Goal: Task Accomplishment & Management: Manage account settings

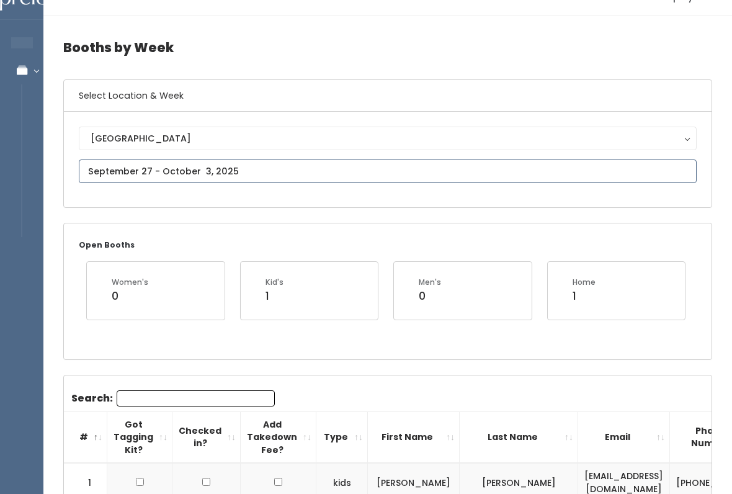
click at [331, 162] on input "text" at bounding box center [388, 172] width 618 height 24
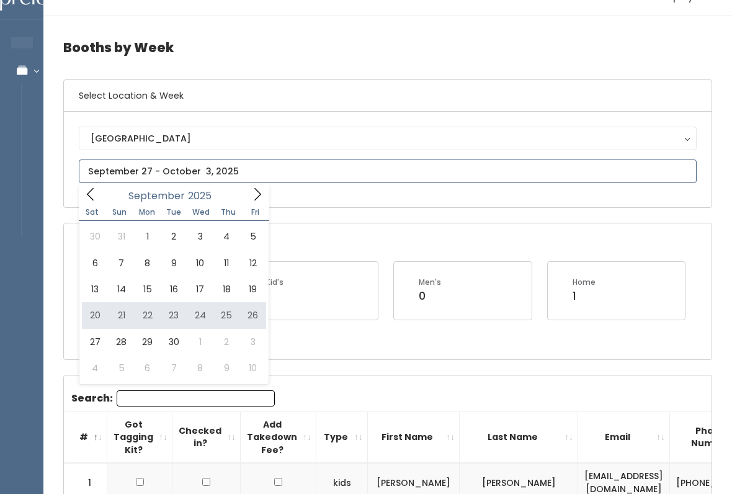
type input "[DATE] to [DATE]"
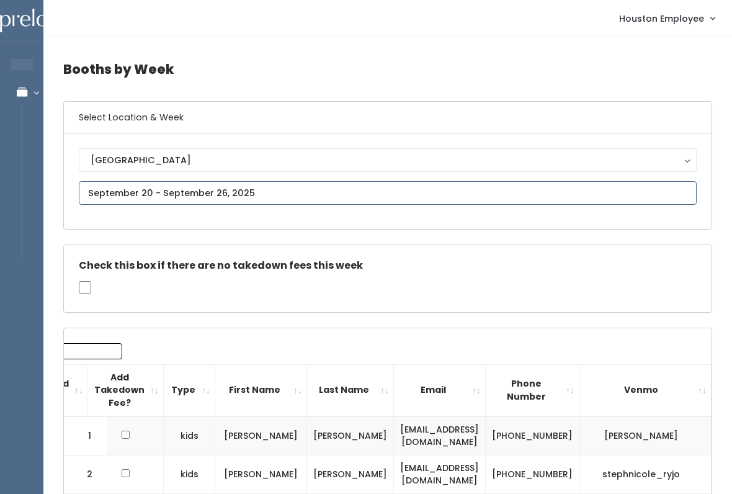
click at [242, 190] on input "text" at bounding box center [388, 193] width 618 height 24
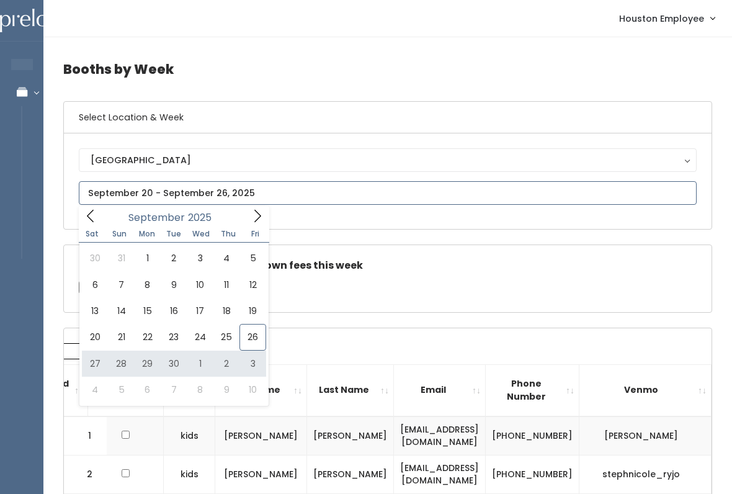
type input "September 27 to October 3"
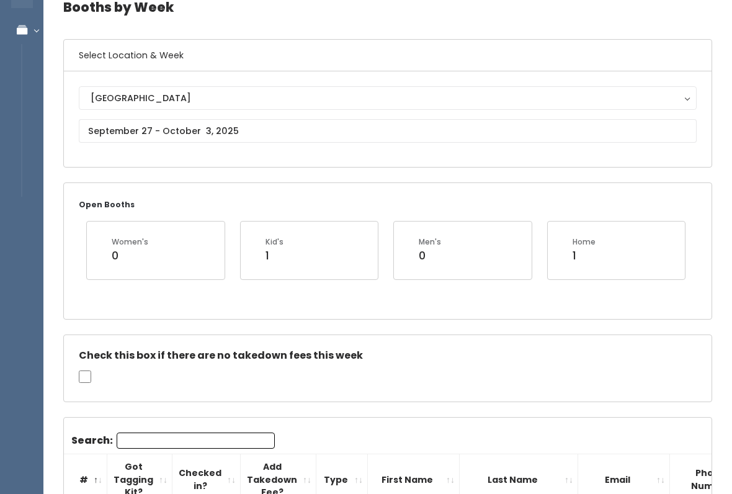
scroll to position [37, 0]
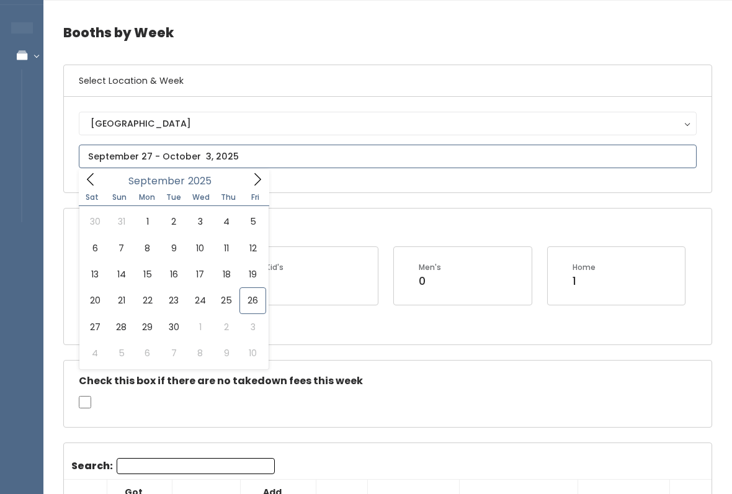
click at [243, 156] on input "text" at bounding box center [388, 156] width 618 height 24
click at [349, 148] on input "text" at bounding box center [388, 156] width 618 height 24
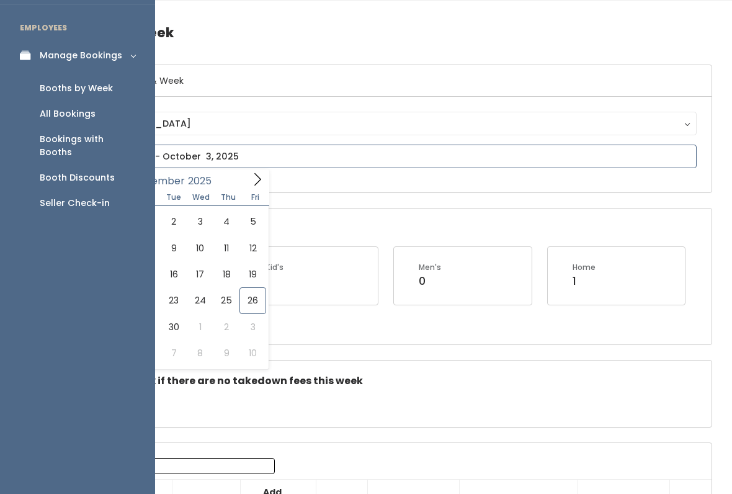
click at [318, 158] on input "text" at bounding box center [388, 156] width 618 height 24
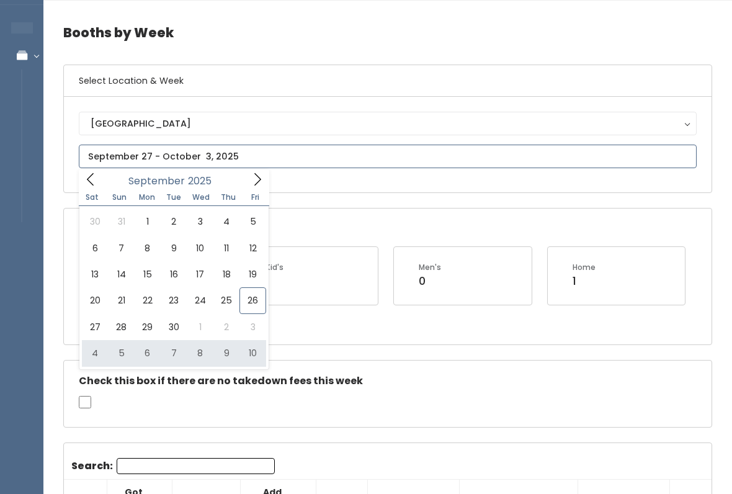
type input "October 4 to October 10"
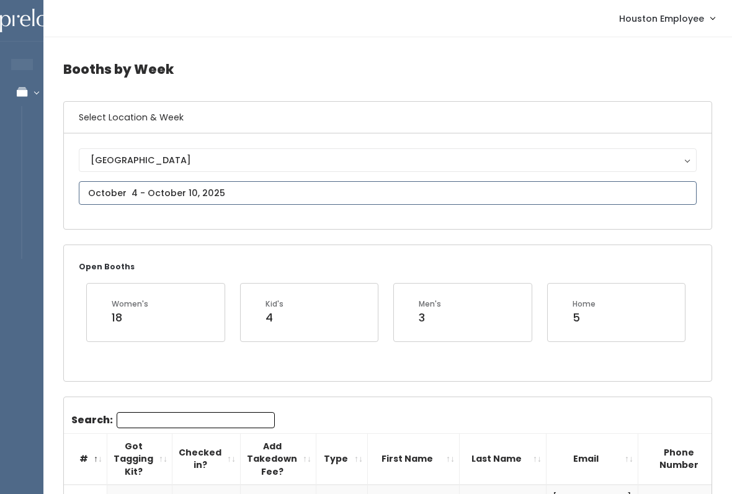
click at [243, 183] on input "text" at bounding box center [388, 193] width 618 height 24
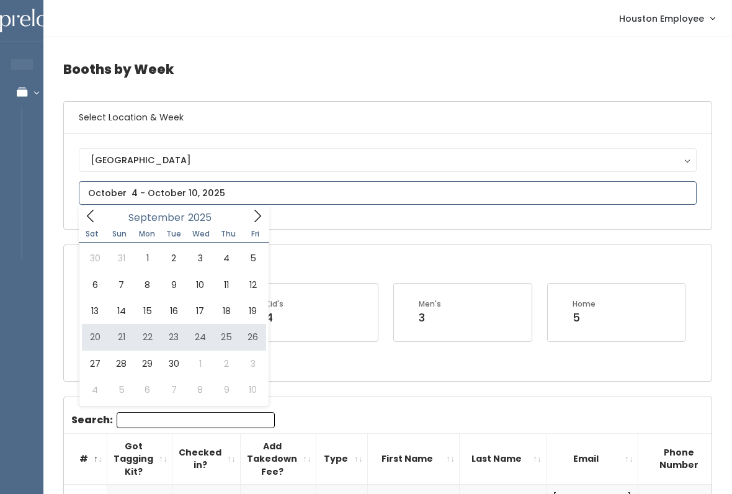
type input "September 20 to September 26"
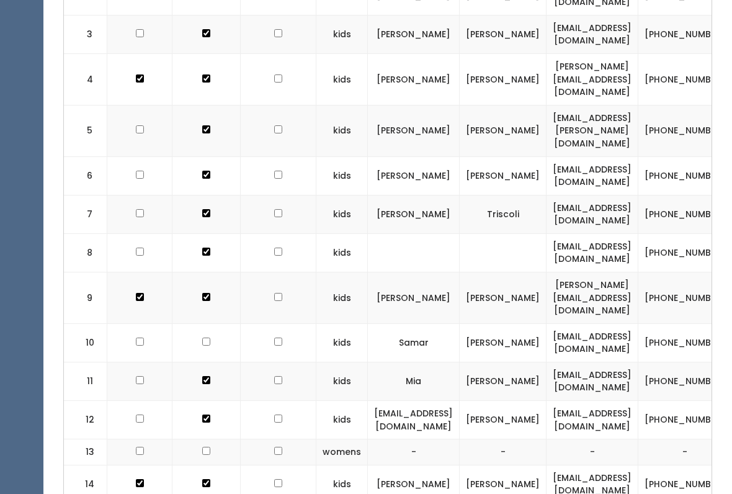
scroll to position [476, 0]
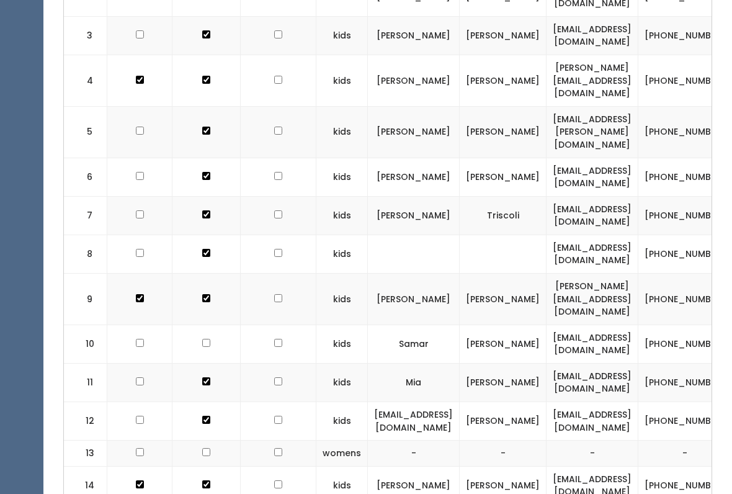
click at [441, 363] on td "Mia" at bounding box center [414, 382] width 92 height 38
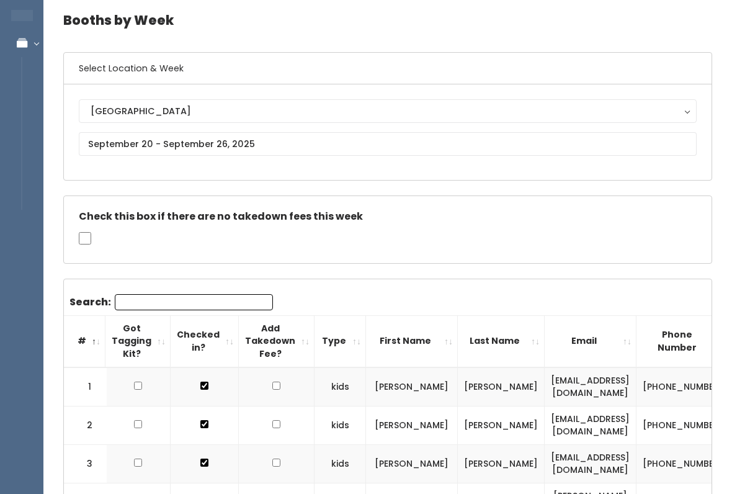
scroll to position [0, 0]
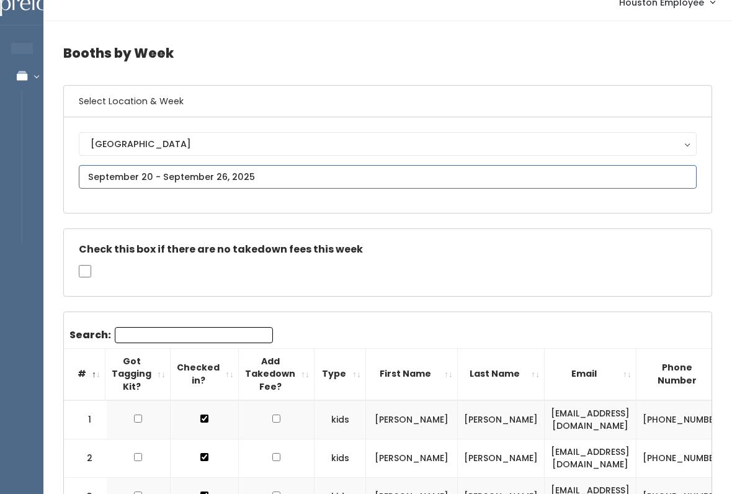
click at [213, 174] on input "text" at bounding box center [388, 178] width 618 height 24
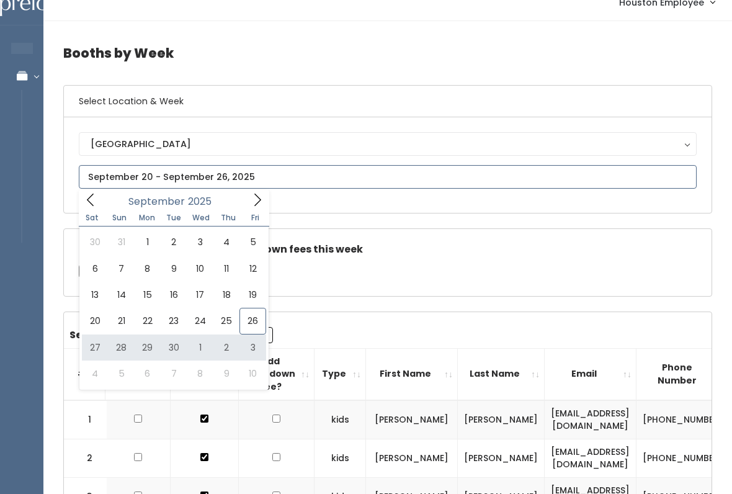
type input "September 27 to October 3"
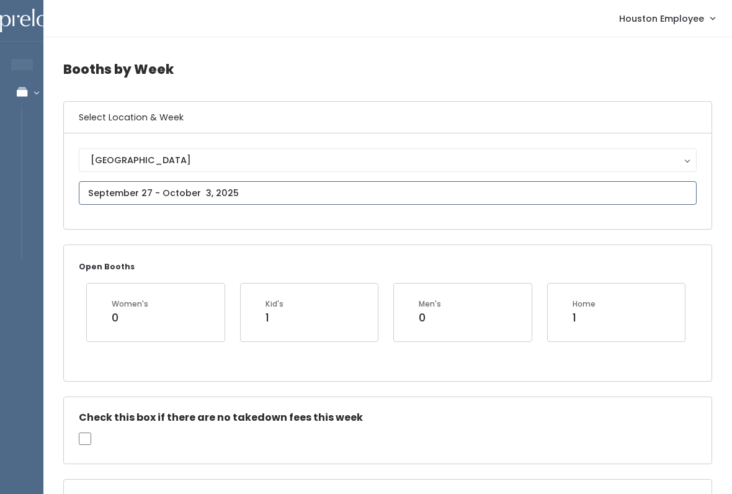
click at [286, 187] on input "text" at bounding box center [388, 193] width 618 height 24
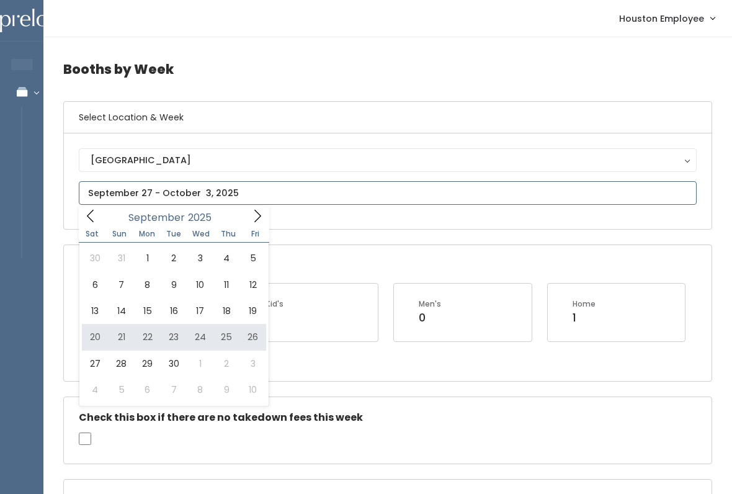
type input "[DATE] to [DATE]"
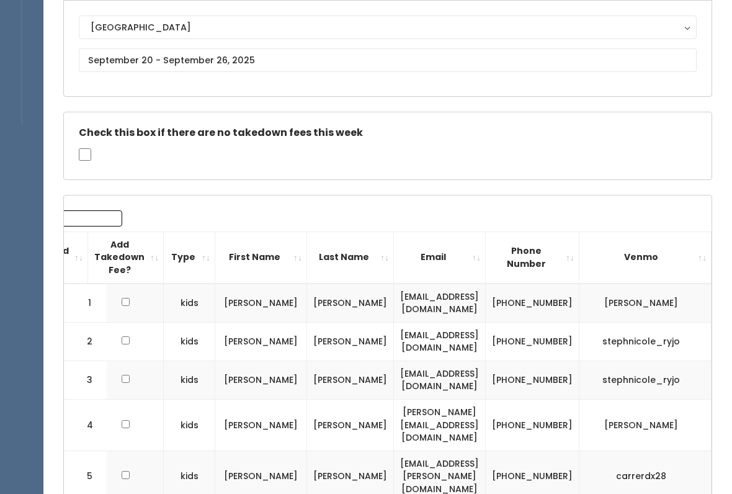
scroll to position [124, 0]
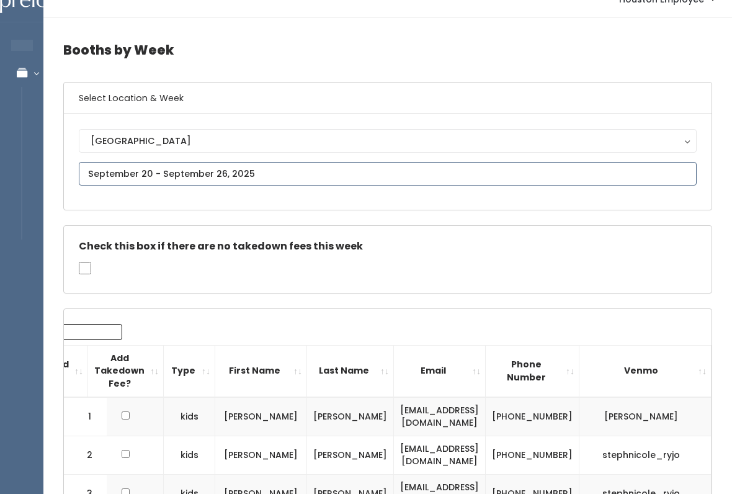
click at [275, 175] on input "text" at bounding box center [388, 174] width 618 height 24
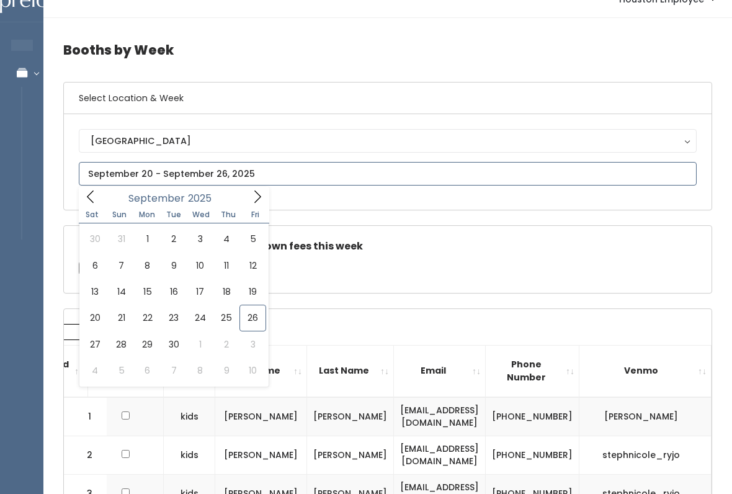
scroll to position [19, 0]
type input "September 27 to October 3"
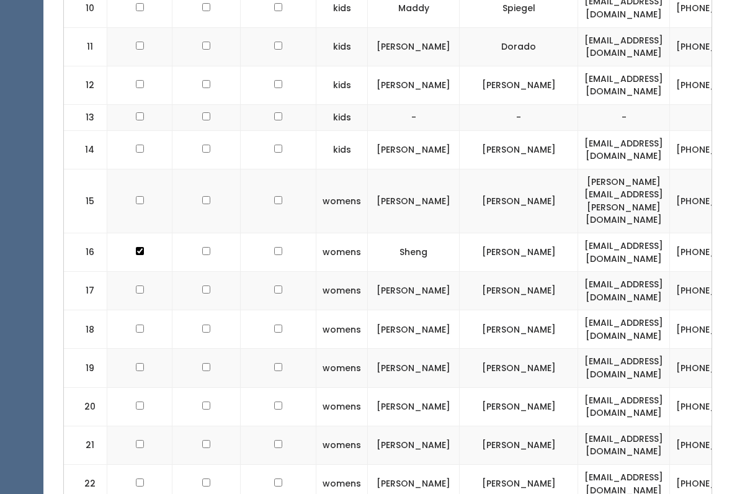
scroll to position [949, 0]
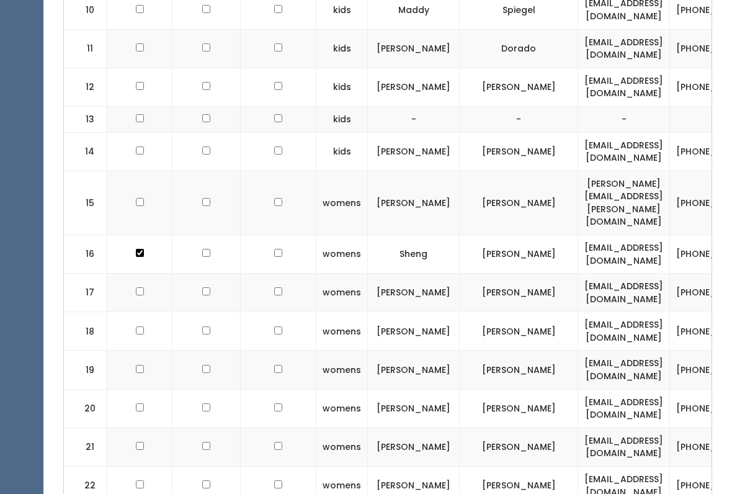
click at [670, 274] on td "amyechap@gmail.com" at bounding box center [624, 293] width 92 height 38
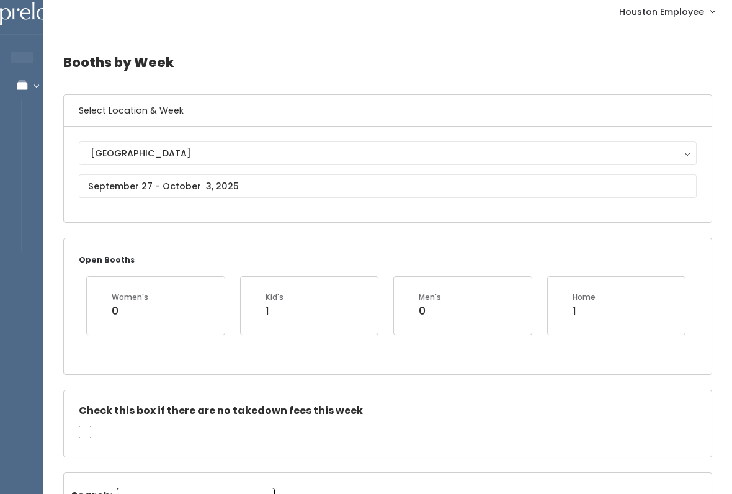
scroll to position [0, 0]
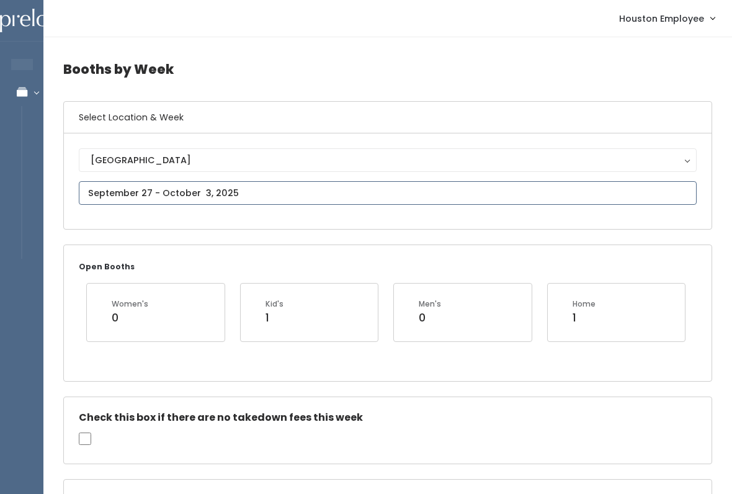
click at [344, 189] on input "text" at bounding box center [388, 193] width 618 height 24
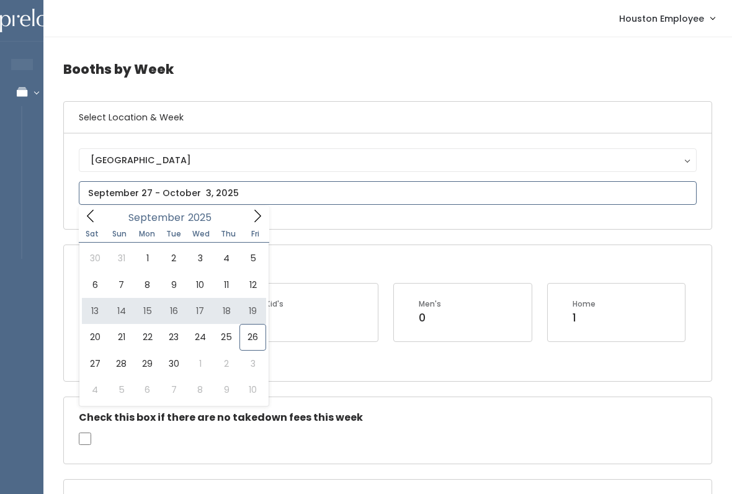
type input "September 13 to September 19"
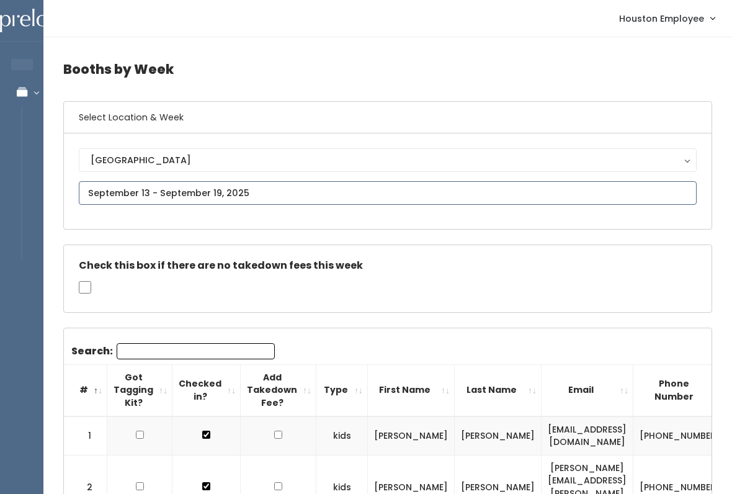
click at [325, 195] on input "text" at bounding box center [388, 193] width 618 height 24
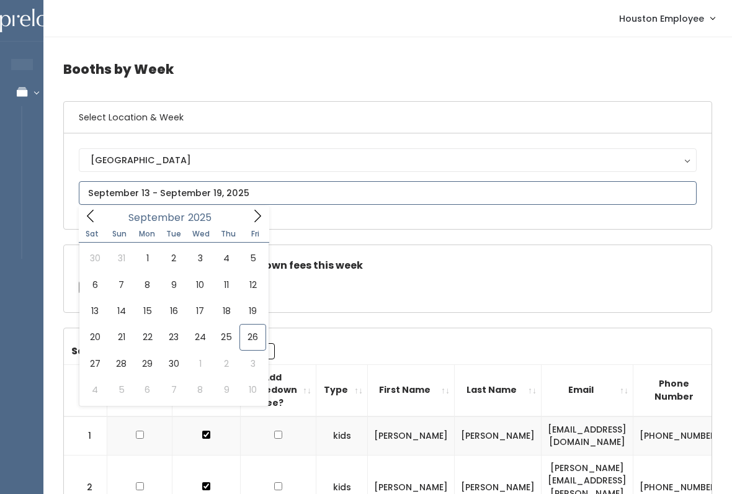
type input "[DATE] to [DATE]"
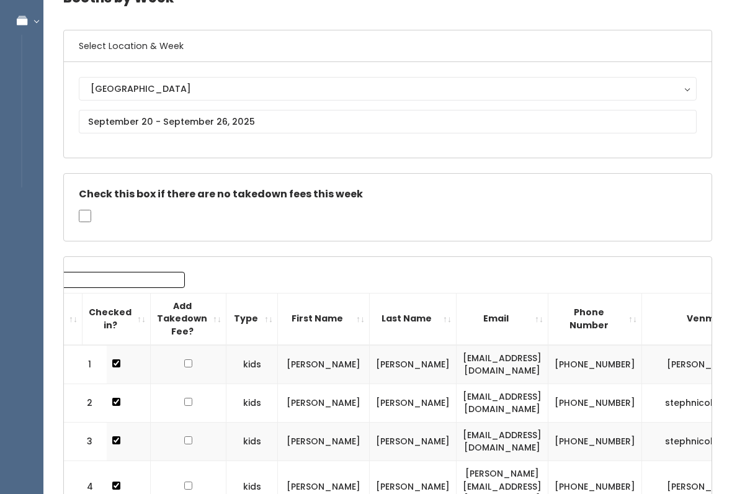
scroll to position [66, 0]
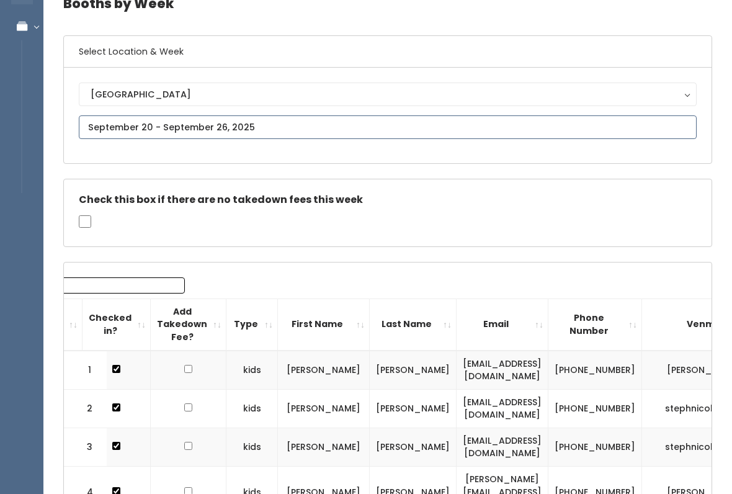
click at [303, 131] on input "text" at bounding box center [388, 127] width 618 height 24
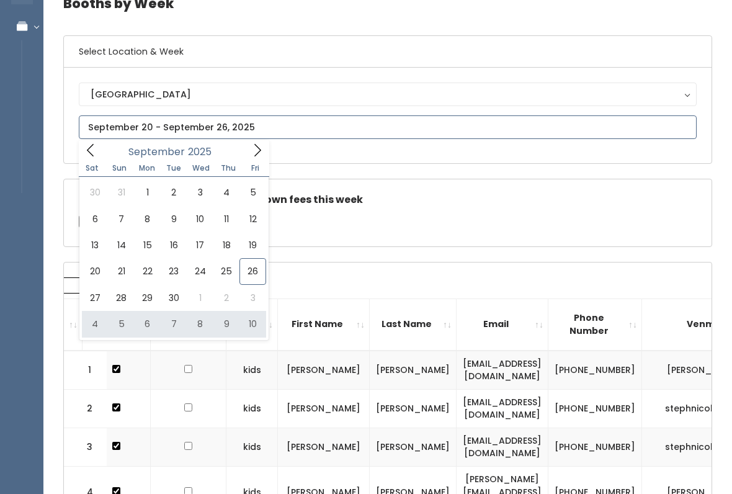
type input "[DATE] to [DATE]"
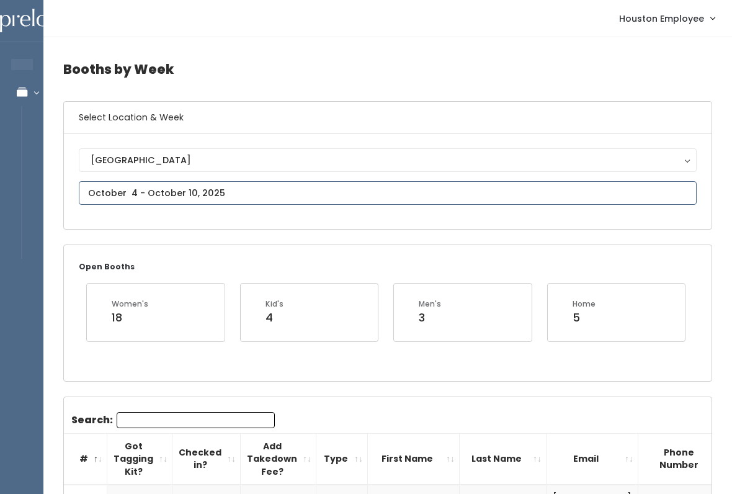
click at [247, 191] on input "text" at bounding box center [388, 193] width 618 height 24
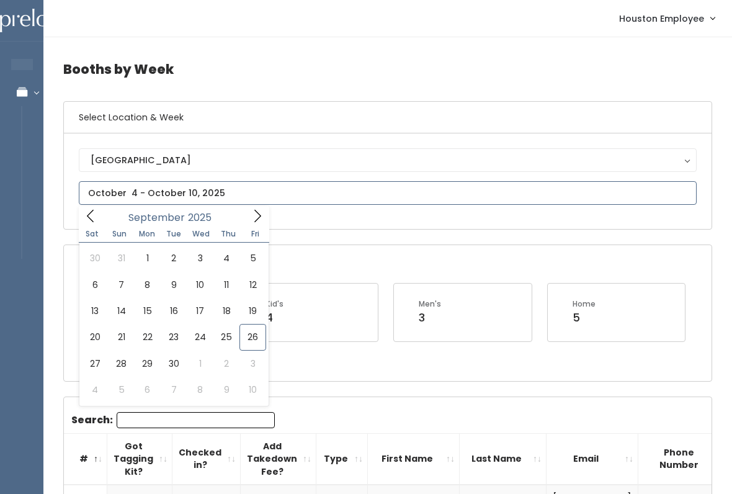
type input "[DATE] to [DATE]"
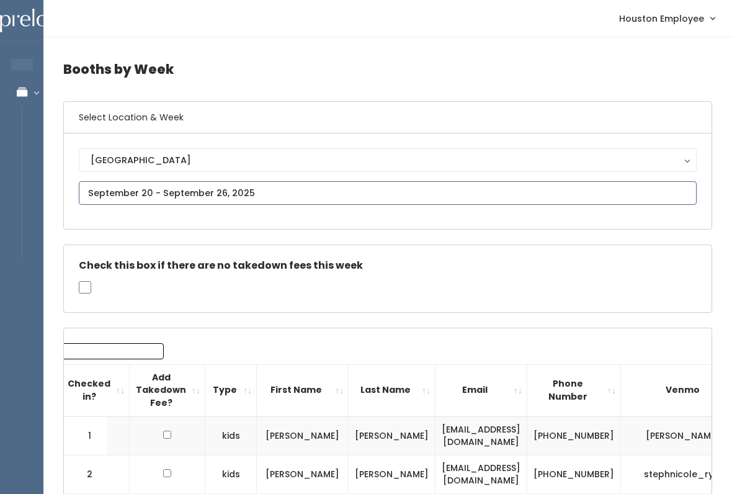
click at [414, 191] on input "text" at bounding box center [388, 193] width 618 height 24
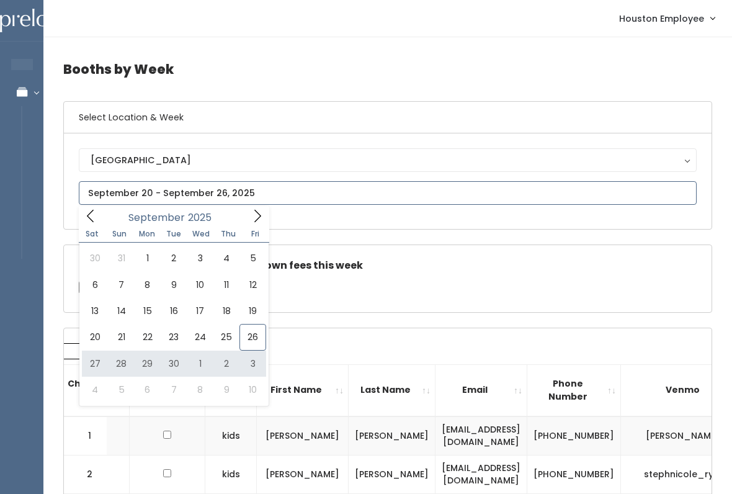
type input "[DATE] to [DATE]"
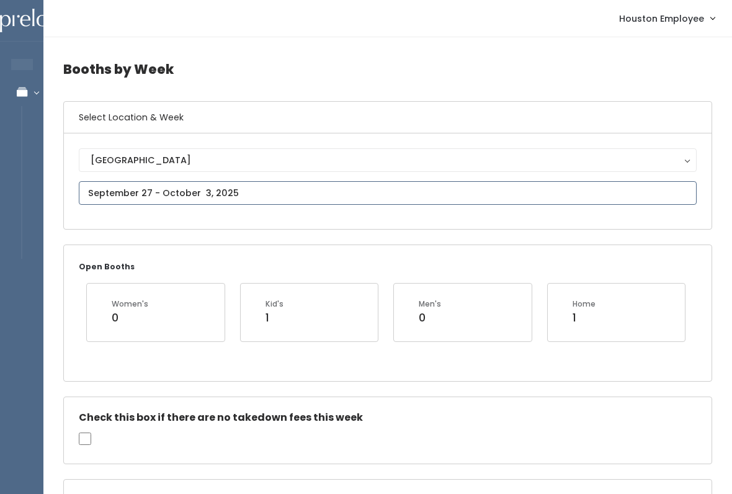
click at [287, 187] on input "text" at bounding box center [388, 193] width 618 height 24
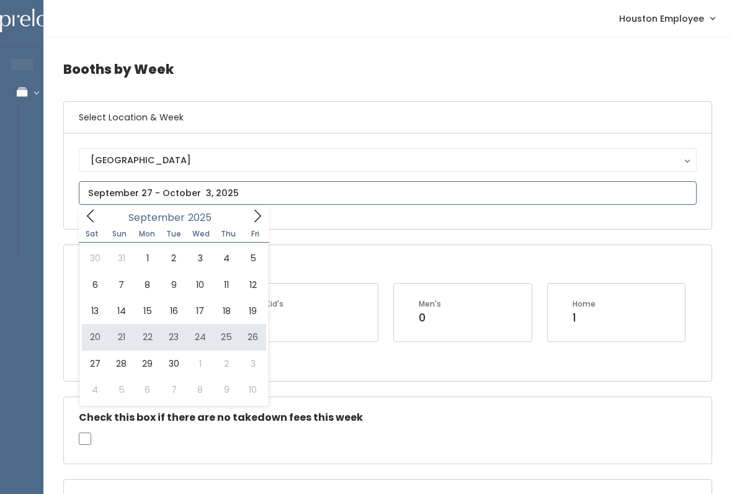
type input "[DATE] to [DATE]"
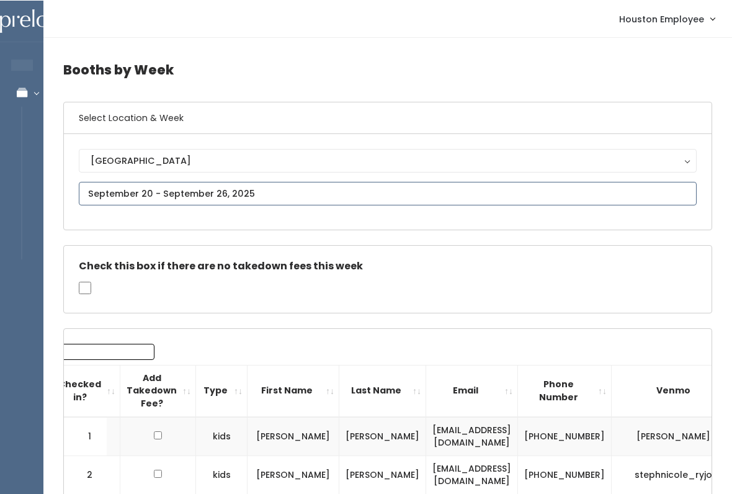
click at [240, 193] on input "text" at bounding box center [388, 193] width 618 height 24
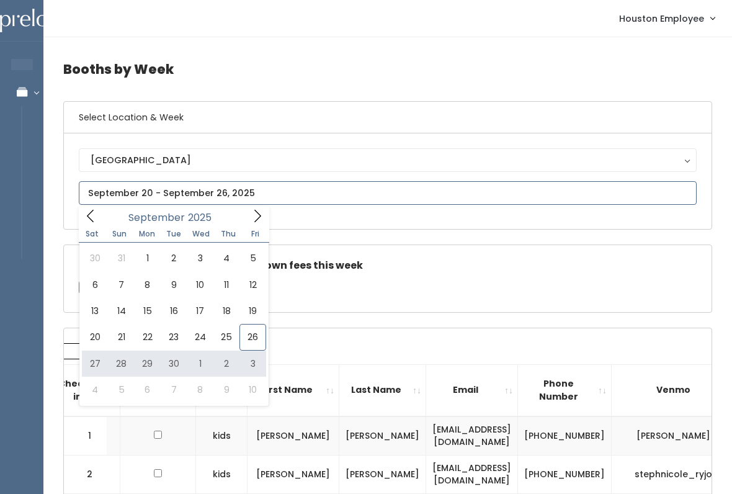
type input "September 27 to October 3"
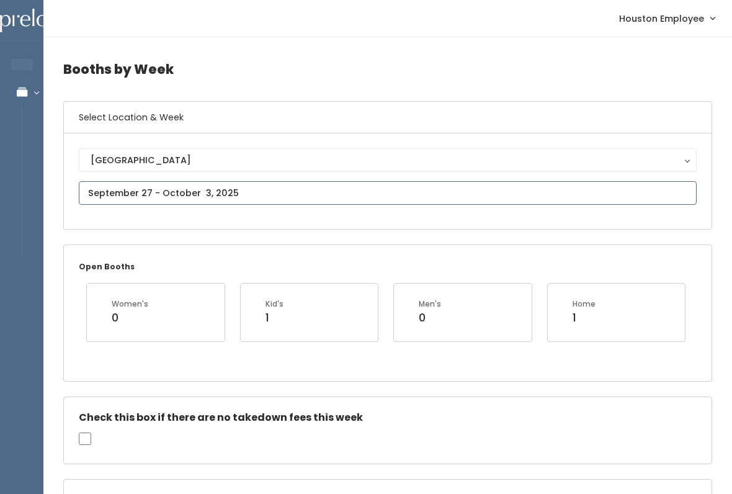
click at [424, 193] on input "text" at bounding box center [388, 193] width 618 height 24
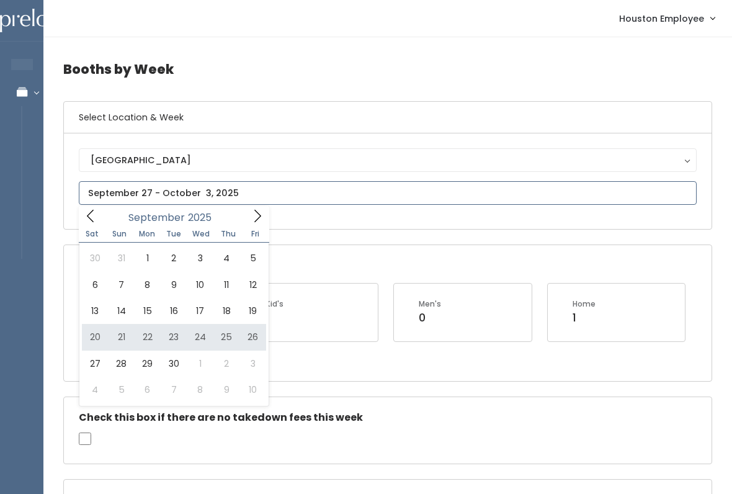
type input "September 20 to September 26"
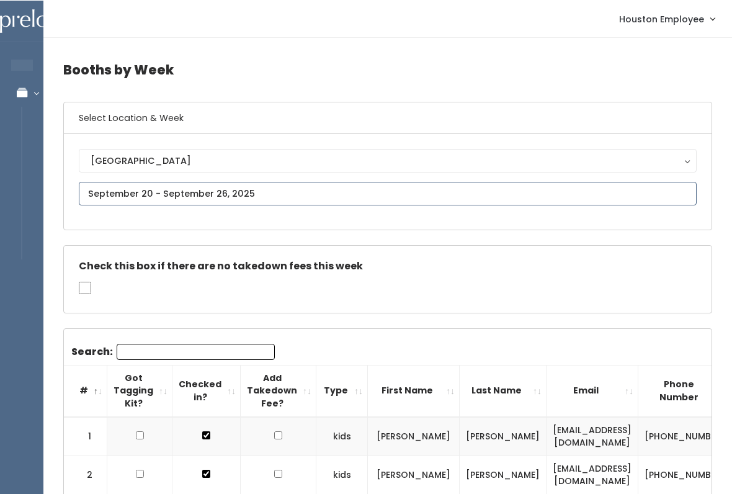
click at [379, 182] on input "text" at bounding box center [388, 193] width 618 height 24
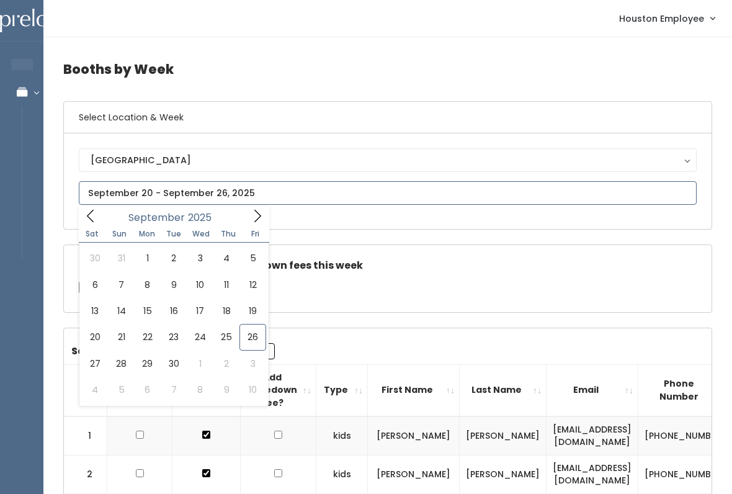
type input "[DATE] to [DATE]"
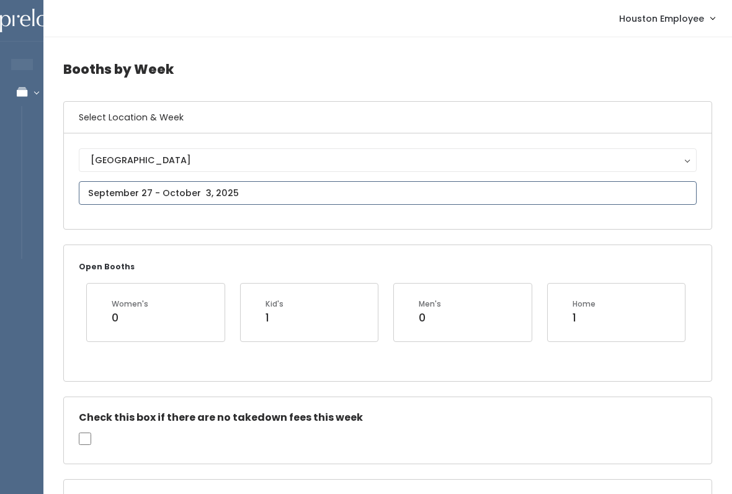
click at [244, 183] on input "text" at bounding box center [388, 193] width 618 height 24
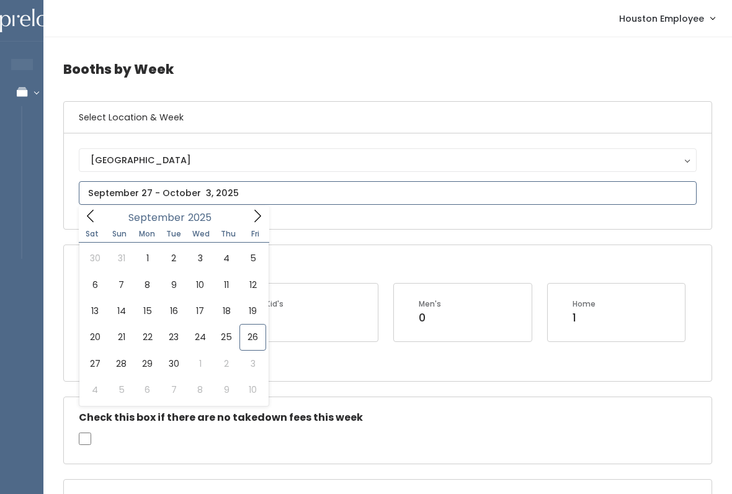
type input "[DATE] to [DATE]"
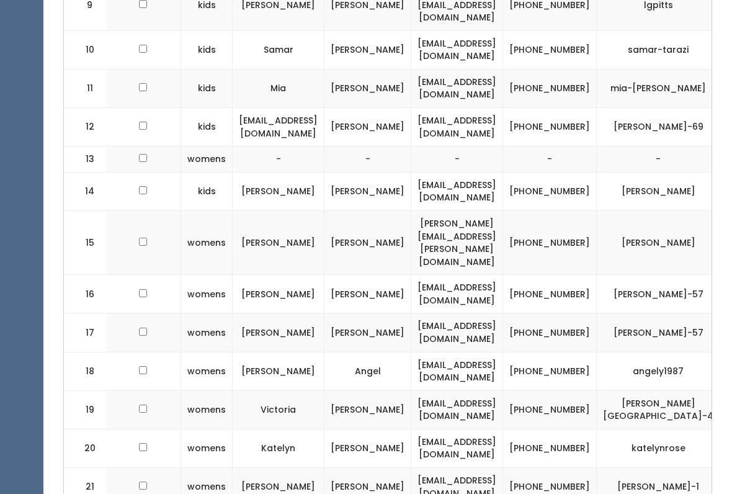
scroll to position [0, 137]
